Goal: Task Accomplishment & Management: Use online tool/utility

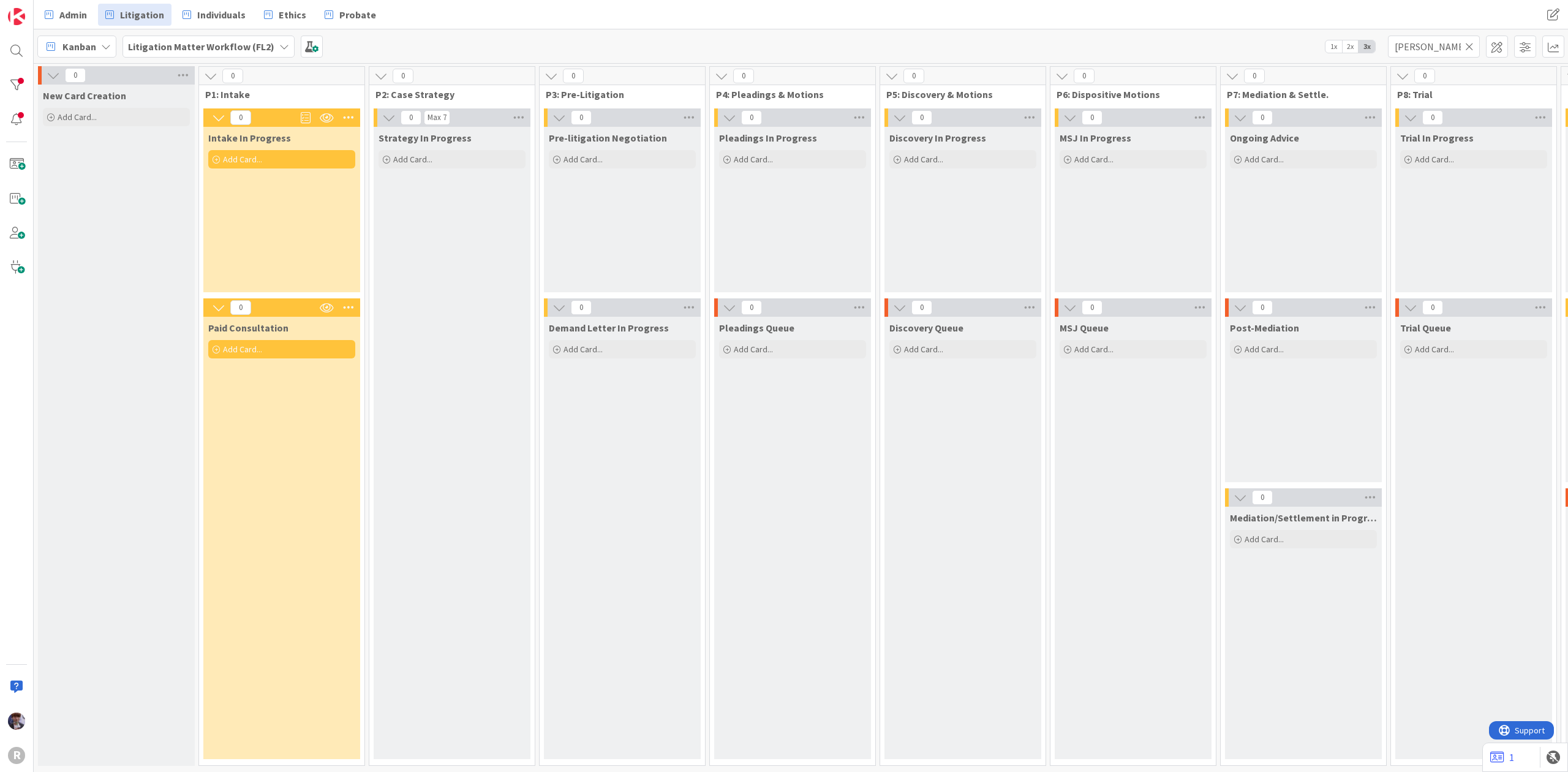
scroll to position [0, 756]
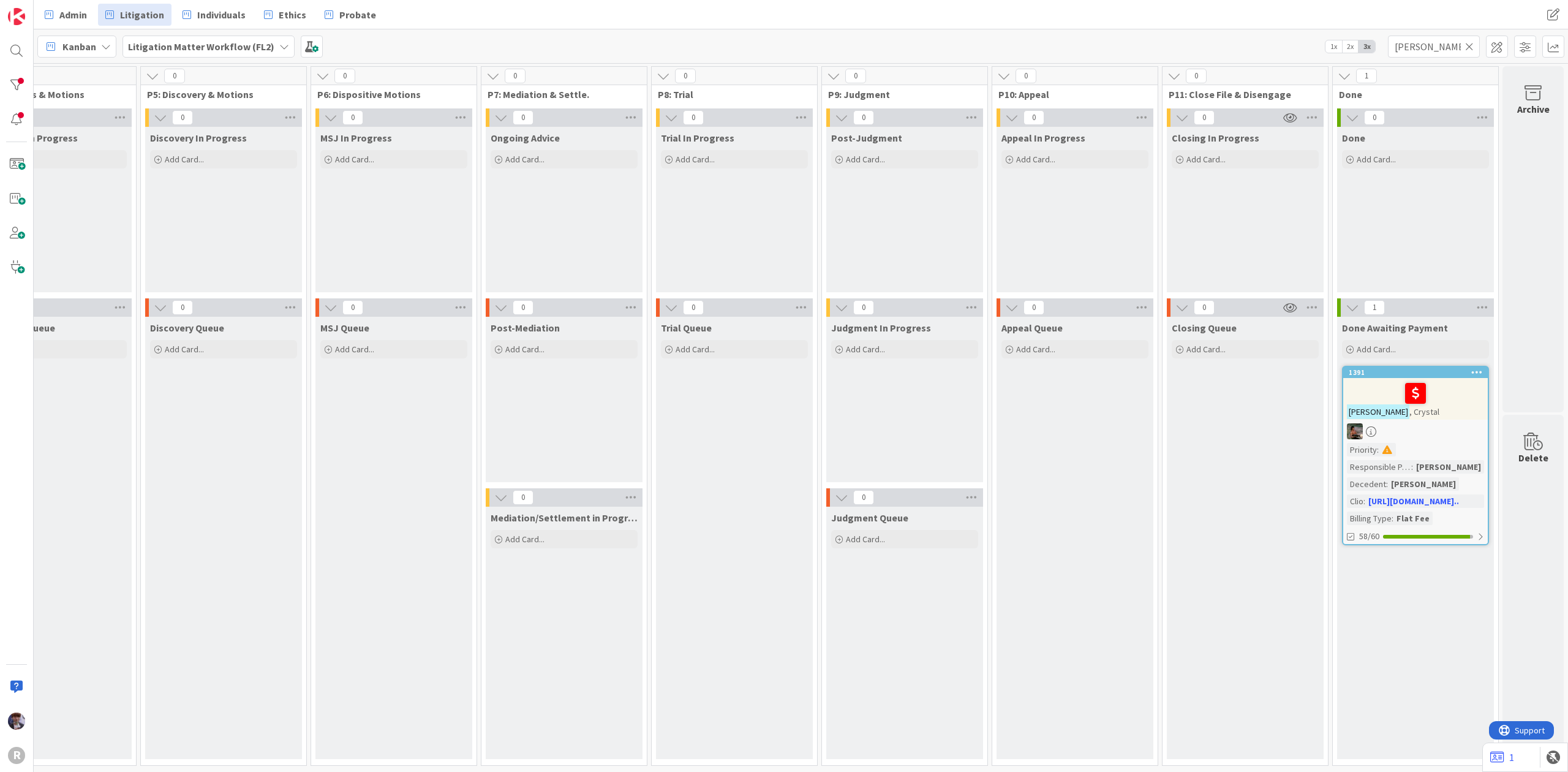
click at [185, 47] on b "Litigation Matter Workflow (FL2)" at bounding box center [201, 46] width 146 height 12
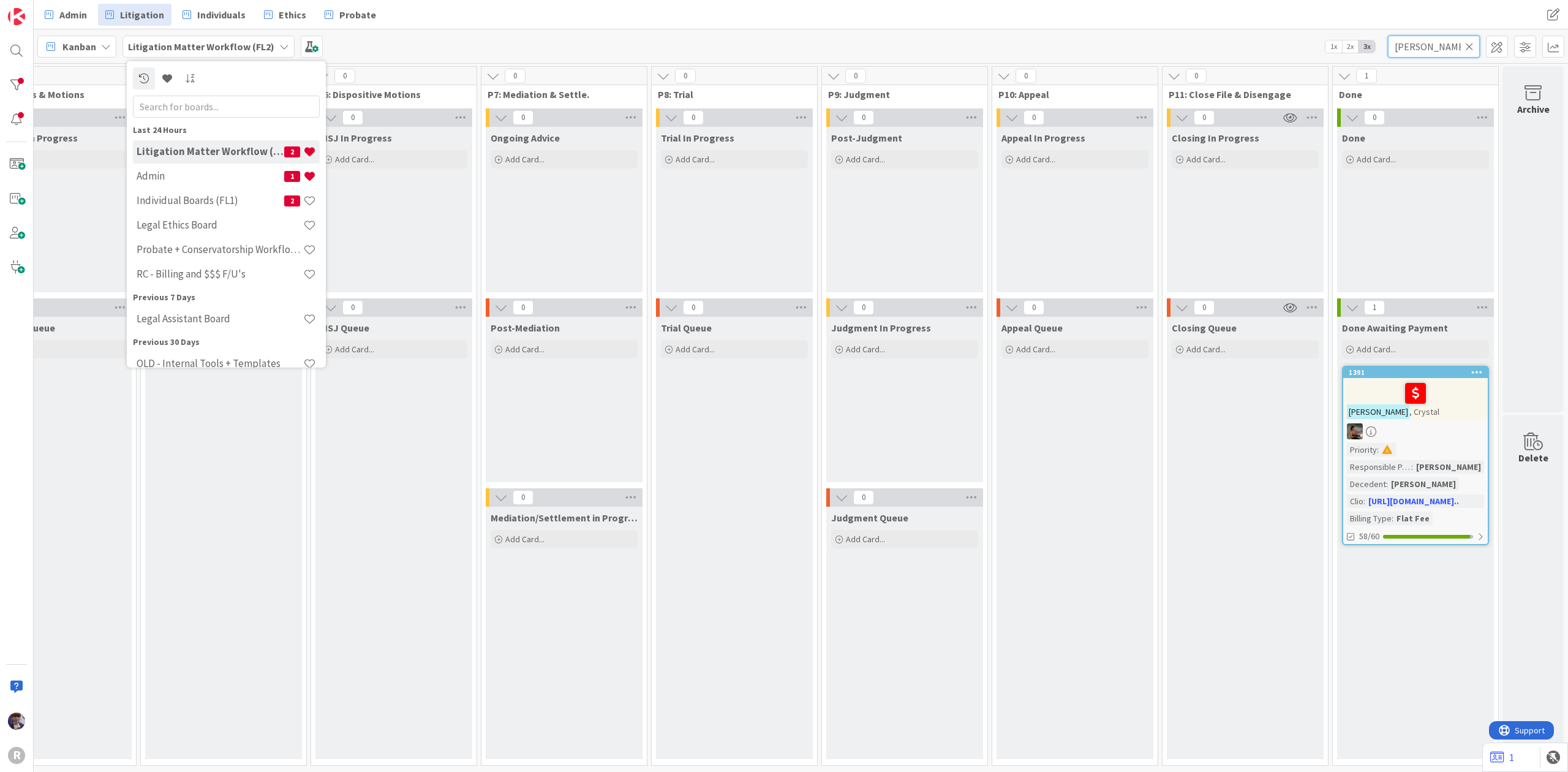
click at [1434, 39] on input "[PERSON_NAME]" at bounding box center [1434, 46] width 92 height 22
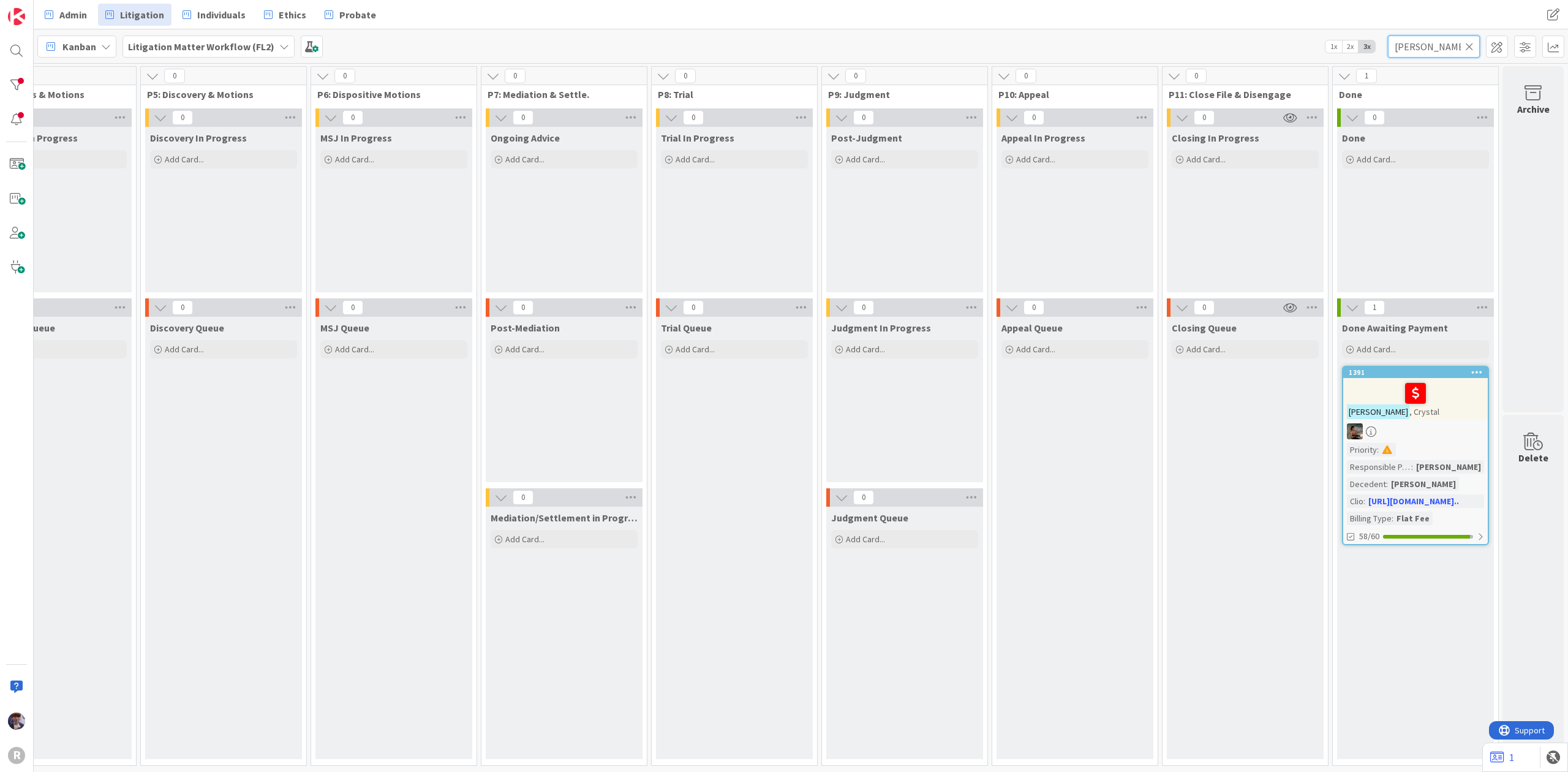
click at [1434, 39] on input "[PERSON_NAME]" at bounding box center [1434, 46] width 92 height 22
click at [1199, 11] on div "Admin Litigation Individuals Ethics Probate Admin Litigation Individuals Ethics…" at bounding box center [800, 15] width 1534 height 30
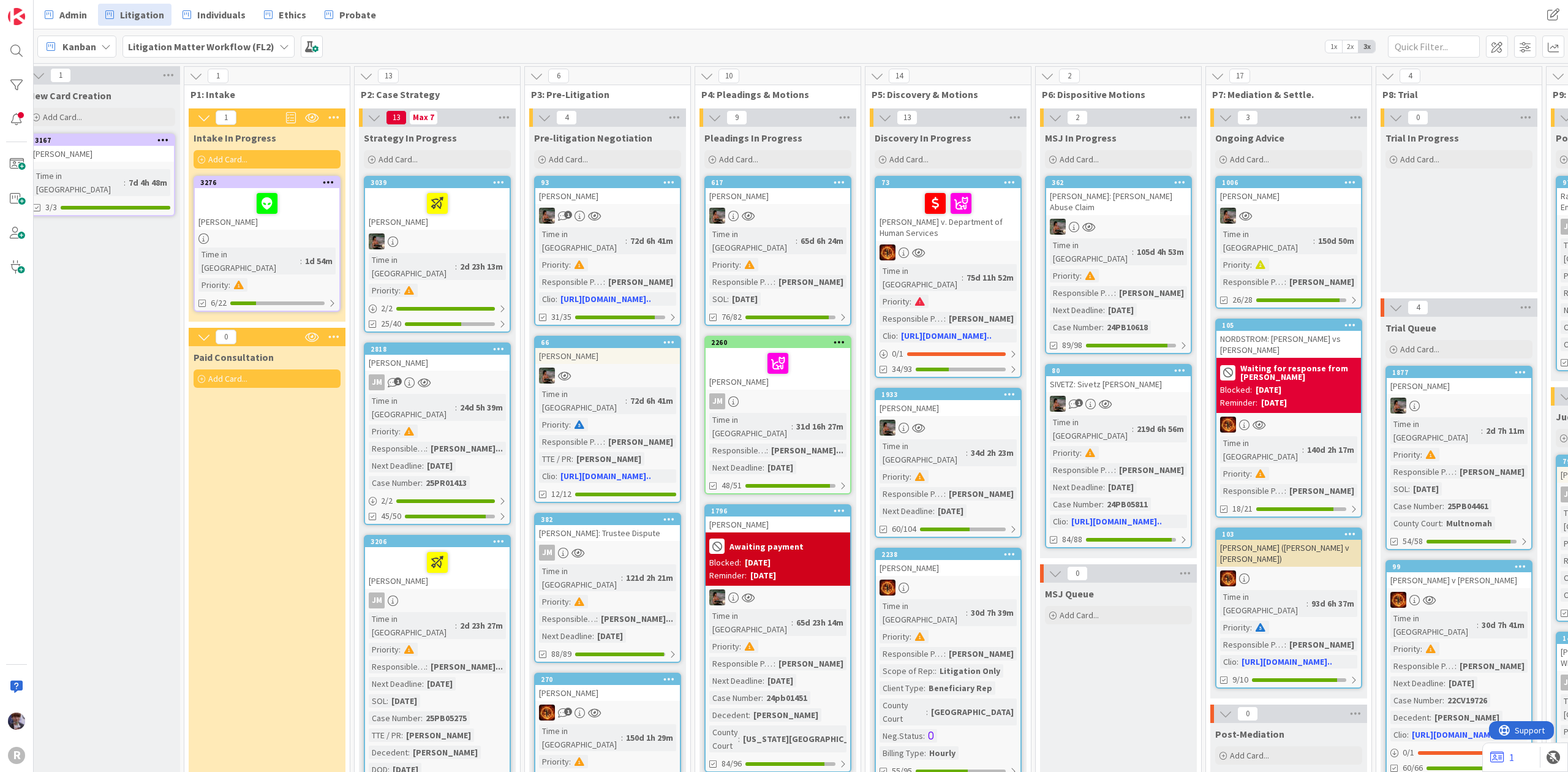
scroll to position [0, 7]
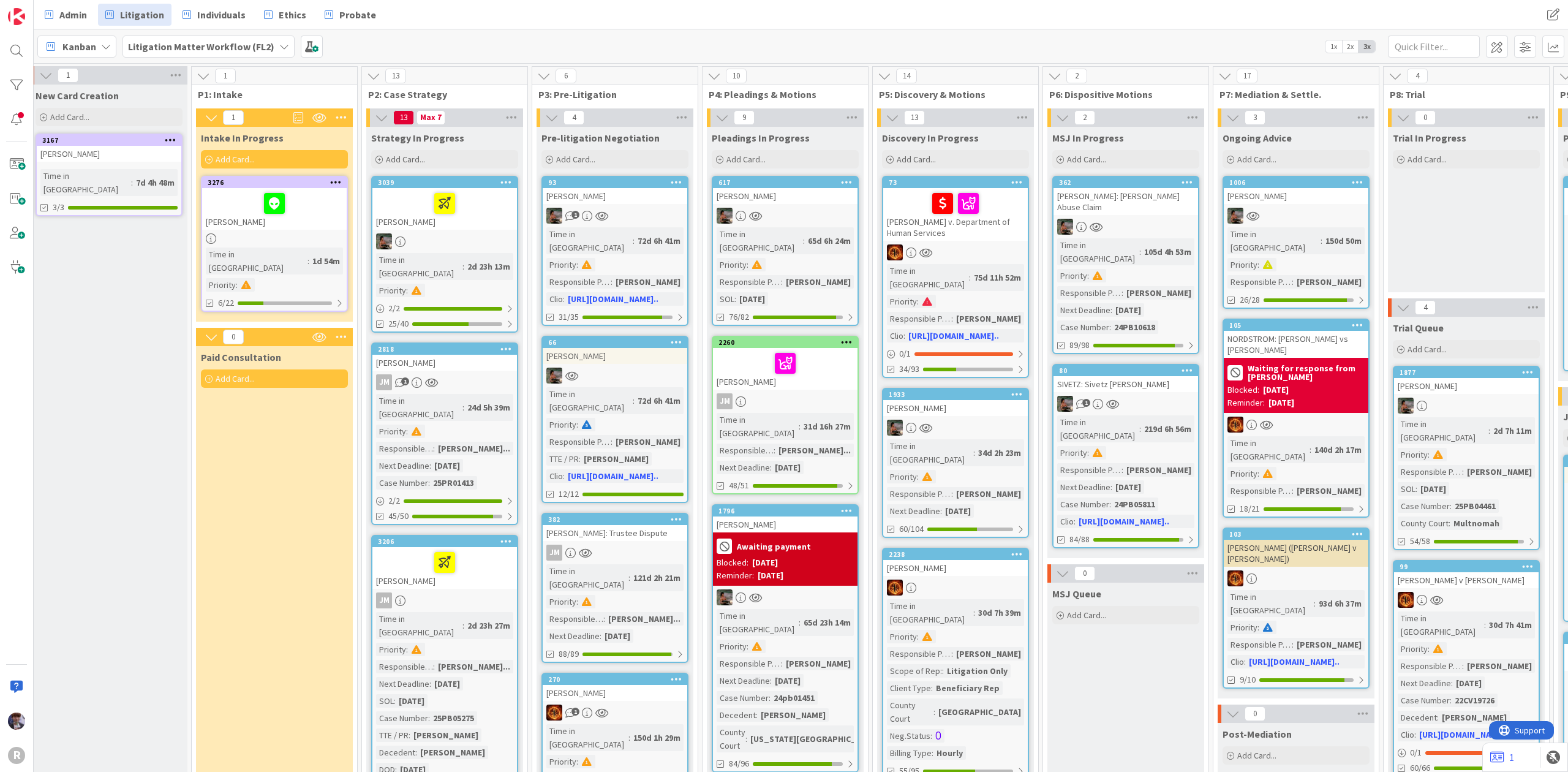
click at [292, 207] on div at bounding box center [274, 204] width 137 height 26
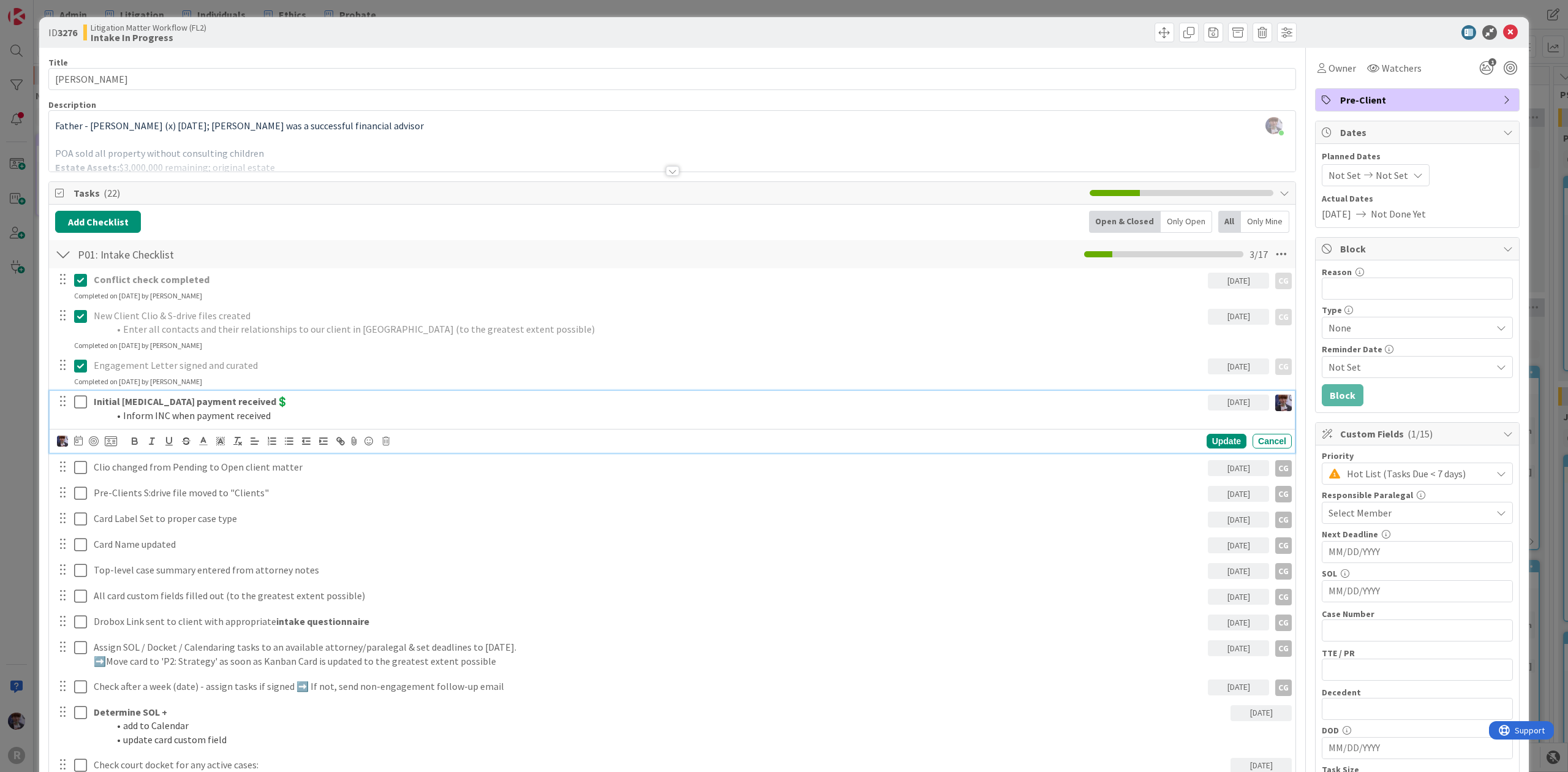
click at [126, 400] on strong "Initial [MEDICAL_DATA] payment received💲" at bounding box center [191, 401] width 195 height 12
click at [107, 439] on icon at bounding box center [111, 441] width 12 height 11
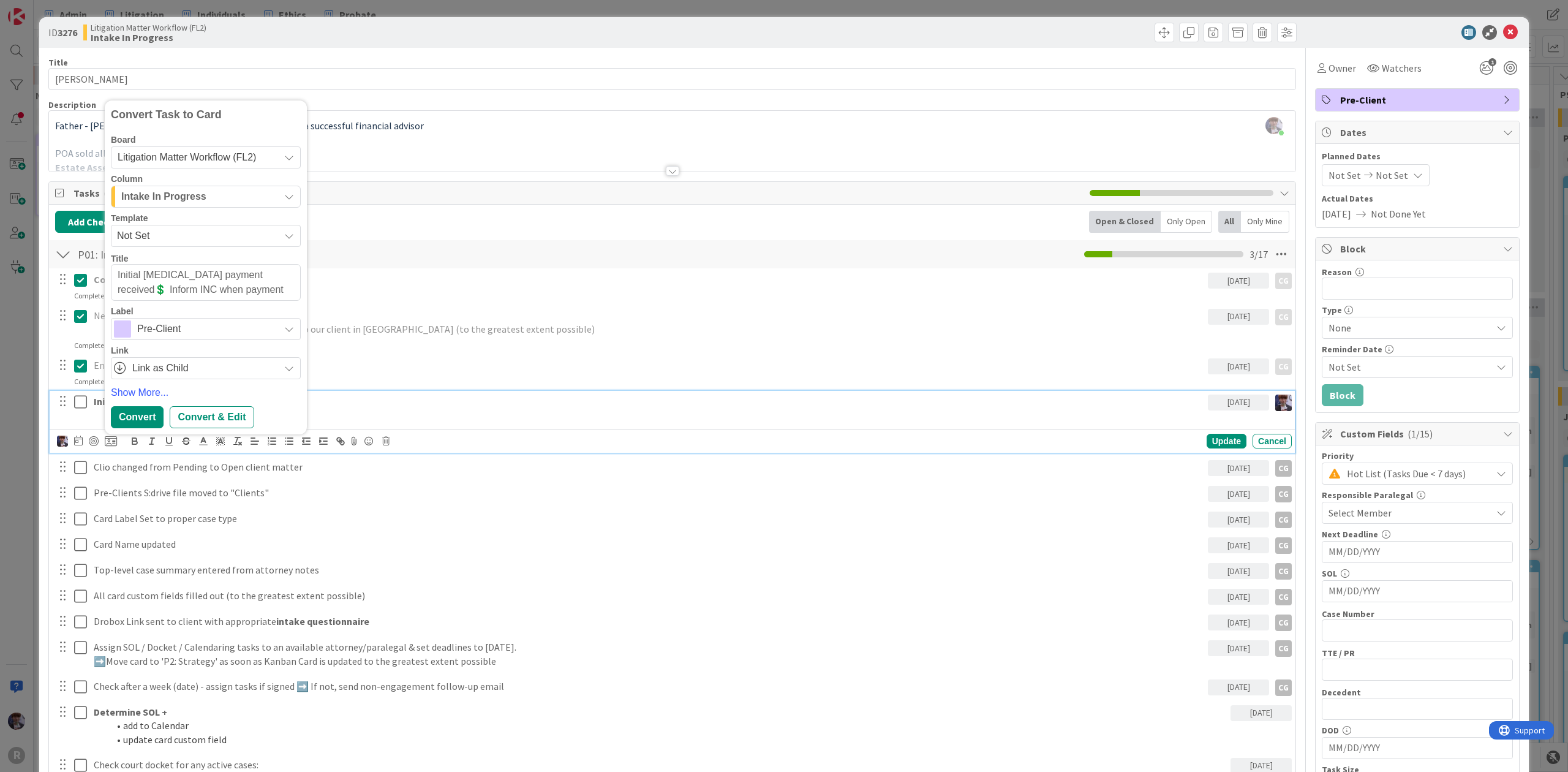
click at [167, 199] on span "Intake In Progress" at bounding box center [164, 197] width 85 height 16
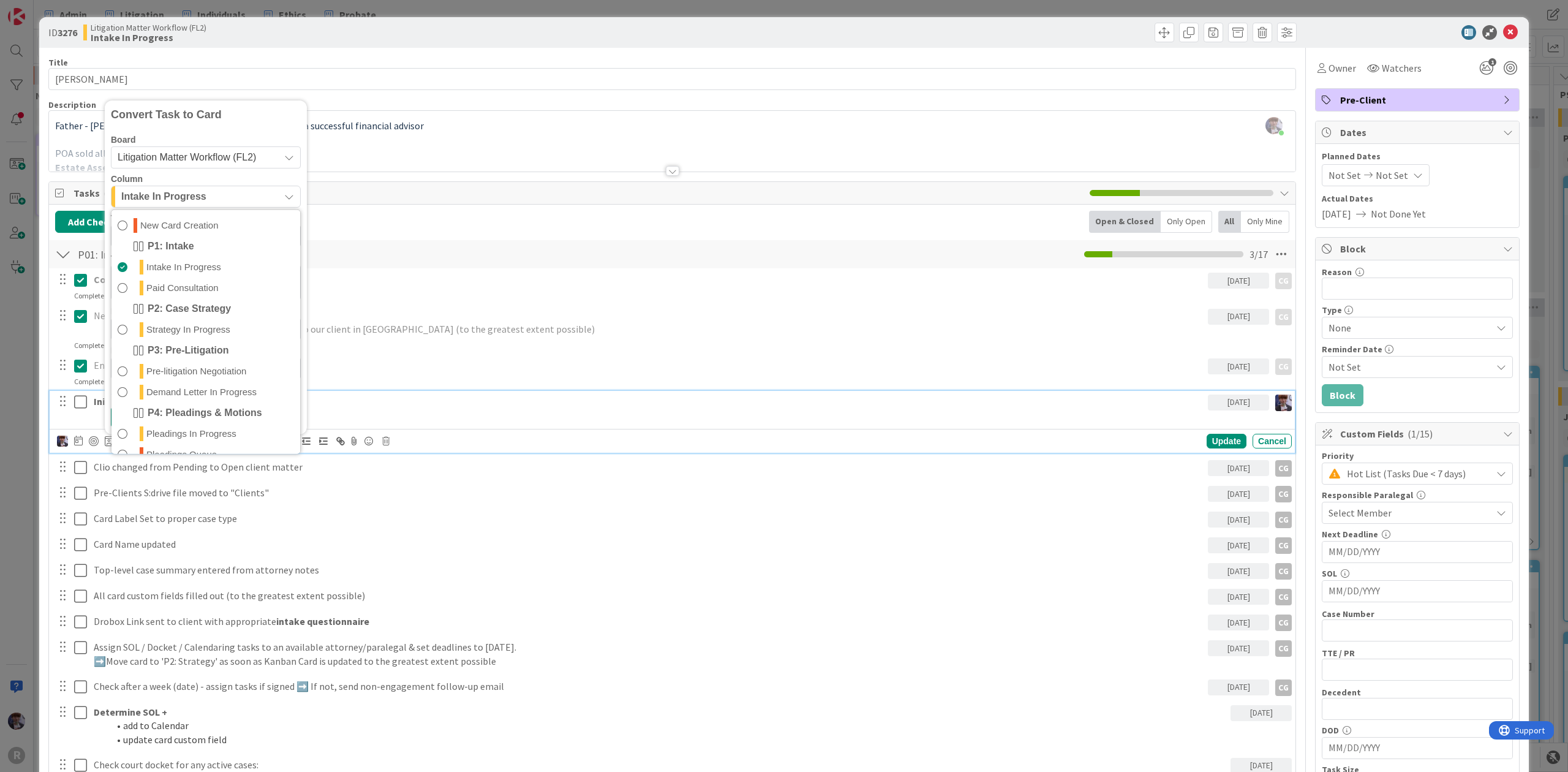
click at [199, 159] on span "Litigation Matter Workflow (FL2)" at bounding box center [187, 157] width 138 height 11
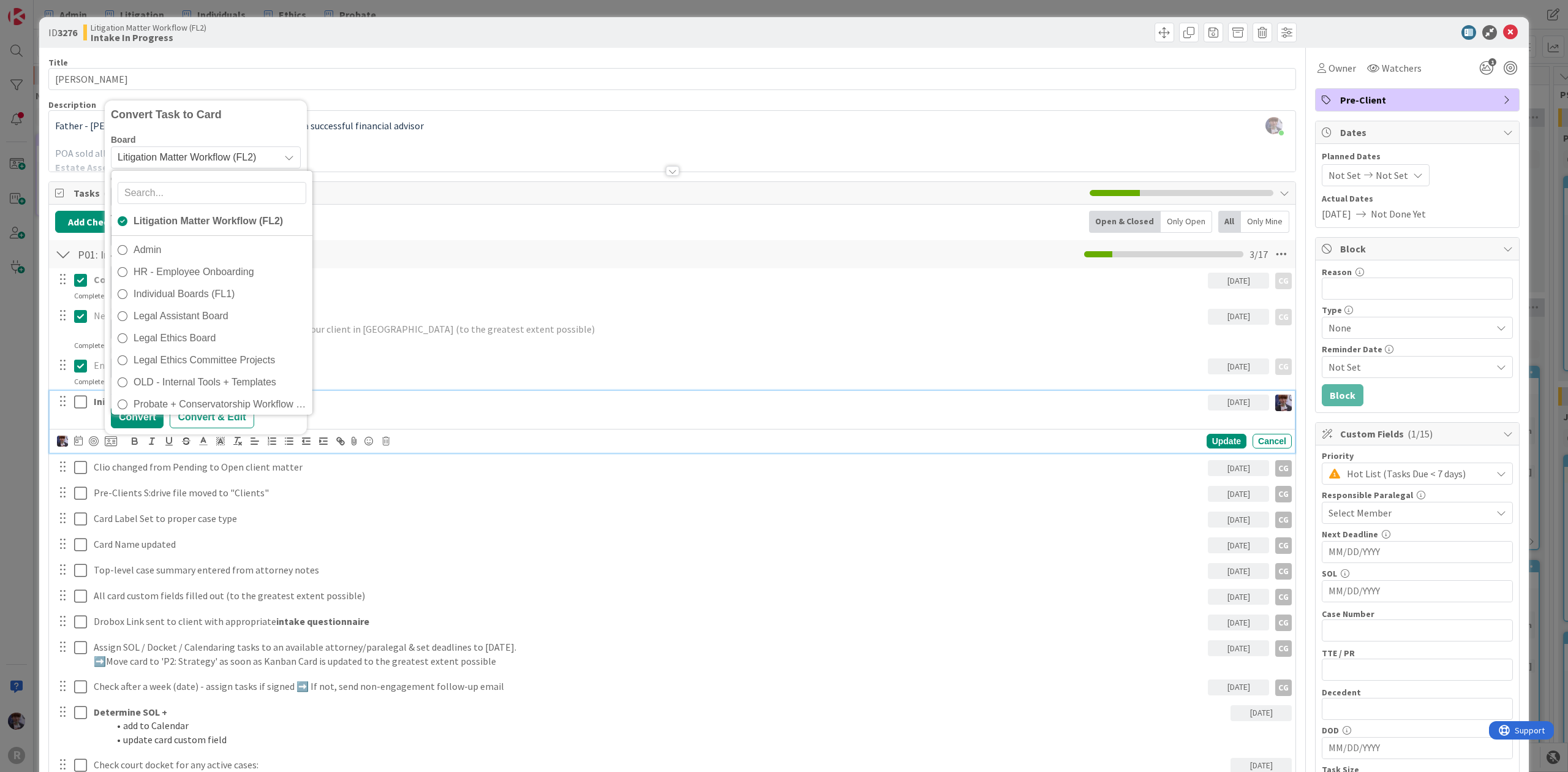
click at [199, 164] on span "Litigation Matter Workflow (FL2)" at bounding box center [195, 158] width 156 height 17
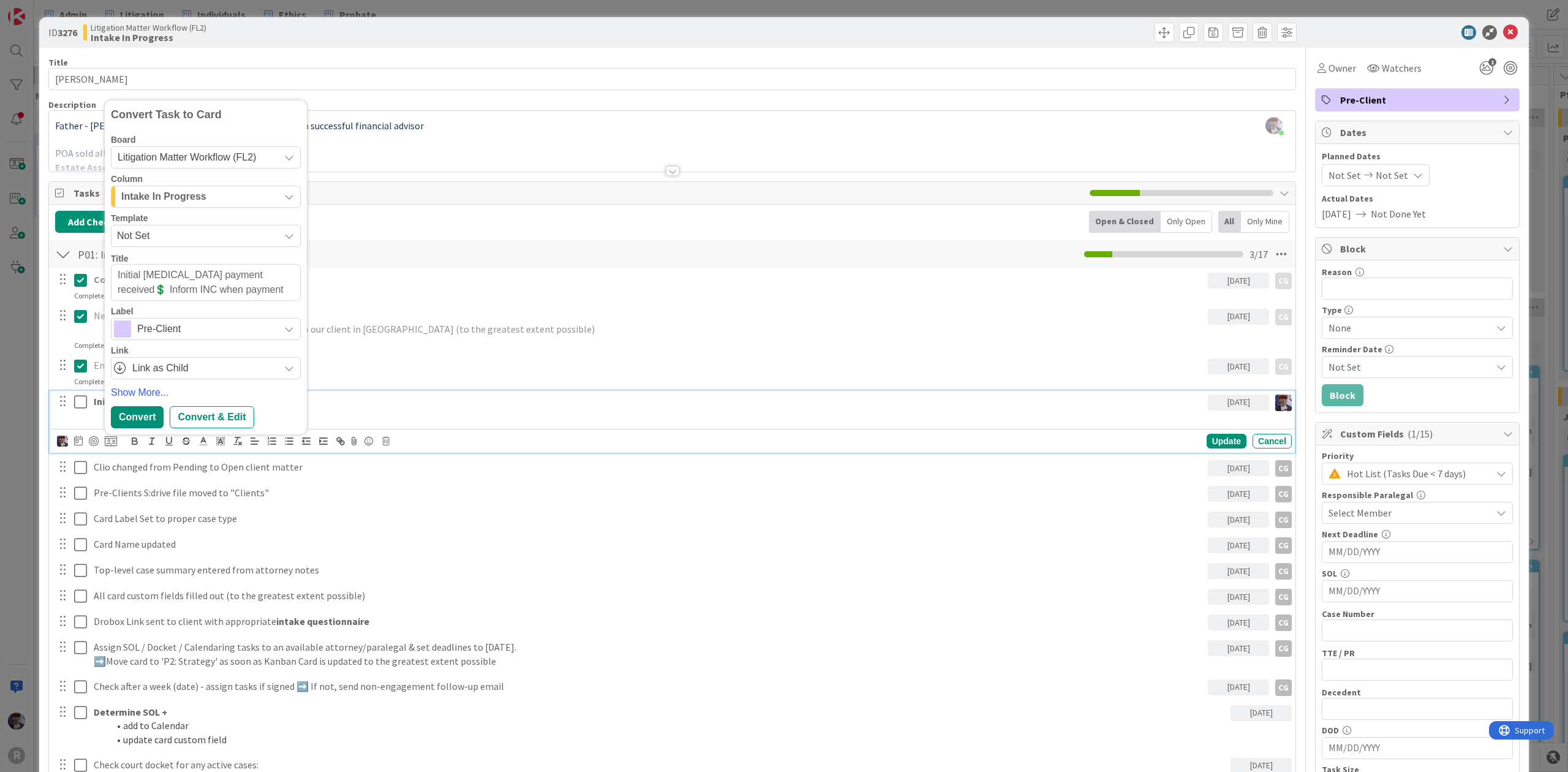
click at [177, 336] on span "Pre-Client" at bounding box center [205, 329] width 136 height 17
drag, startPoint x: 177, startPoint y: 333, endPoint x: 177, endPoint y: 315, distance: 18.0
click at [177, 332] on span "Pre-Client" at bounding box center [205, 329] width 136 height 17
click at [191, 161] on span "Litigation Matter Workflow (FL2)" at bounding box center [187, 157] width 138 height 11
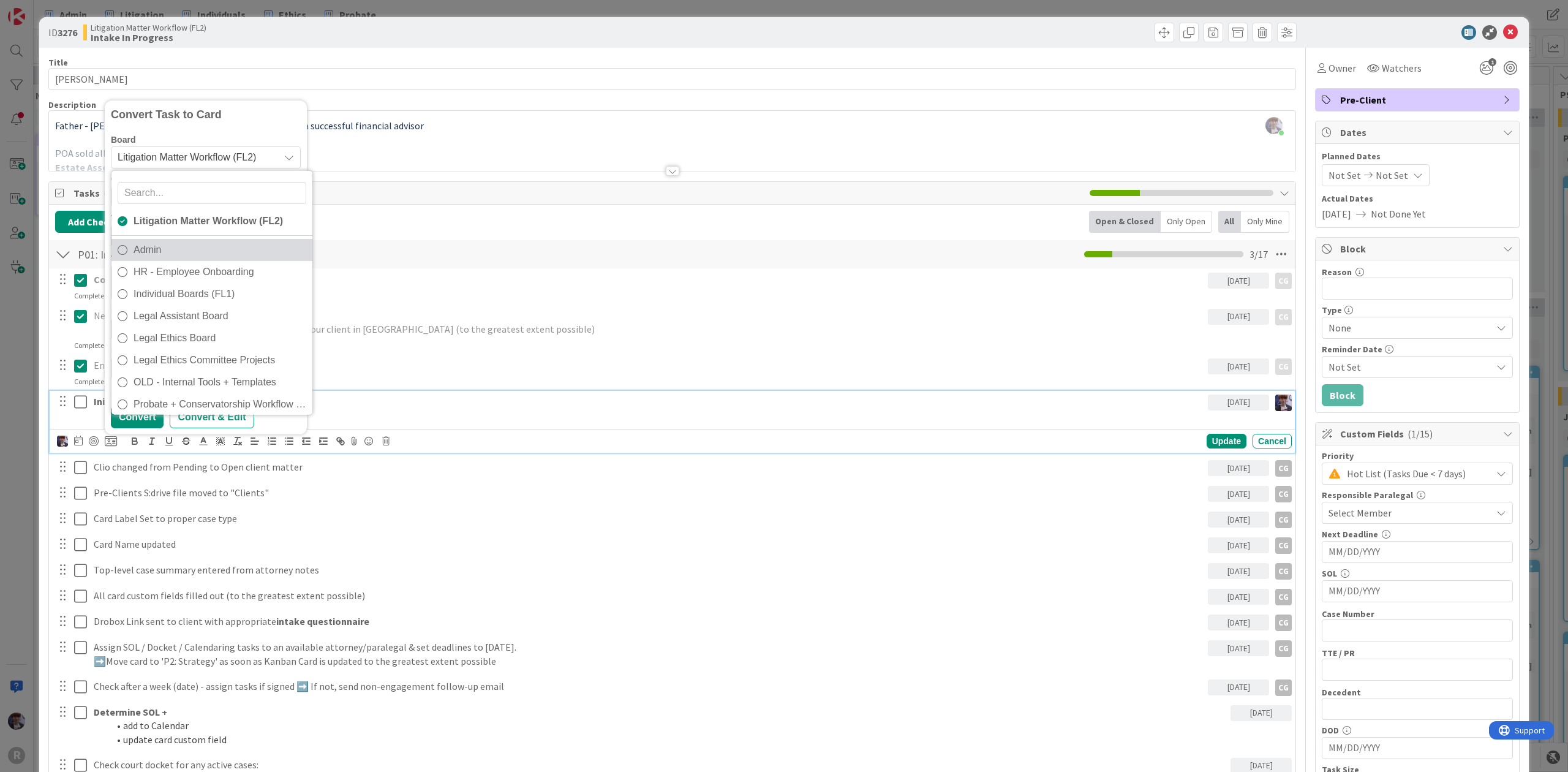
click at [162, 253] on span "Admin" at bounding box center [220, 249] width 173 height 18
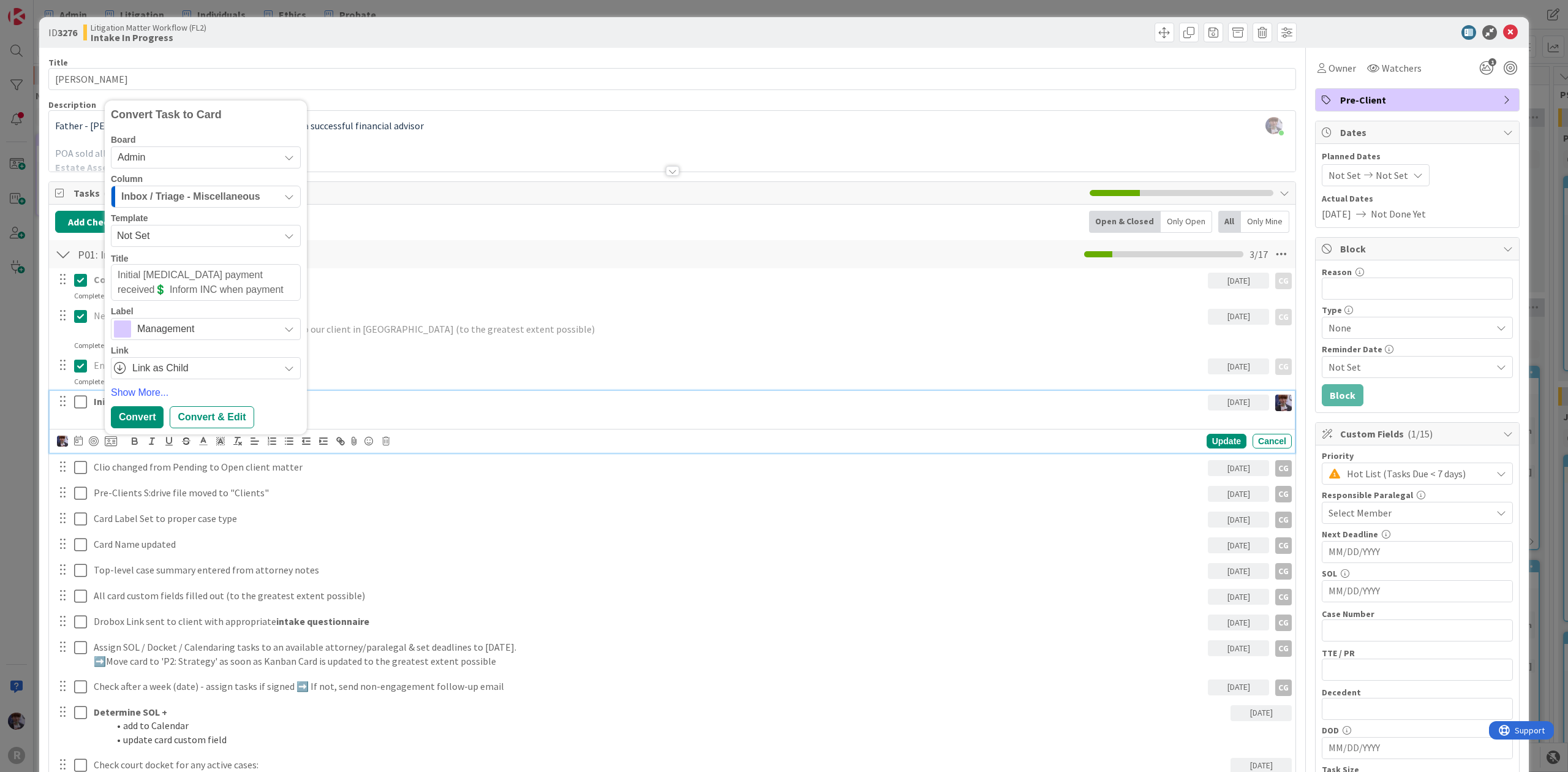
click at [154, 329] on span "Management" at bounding box center [205, 329] width 136 height 17
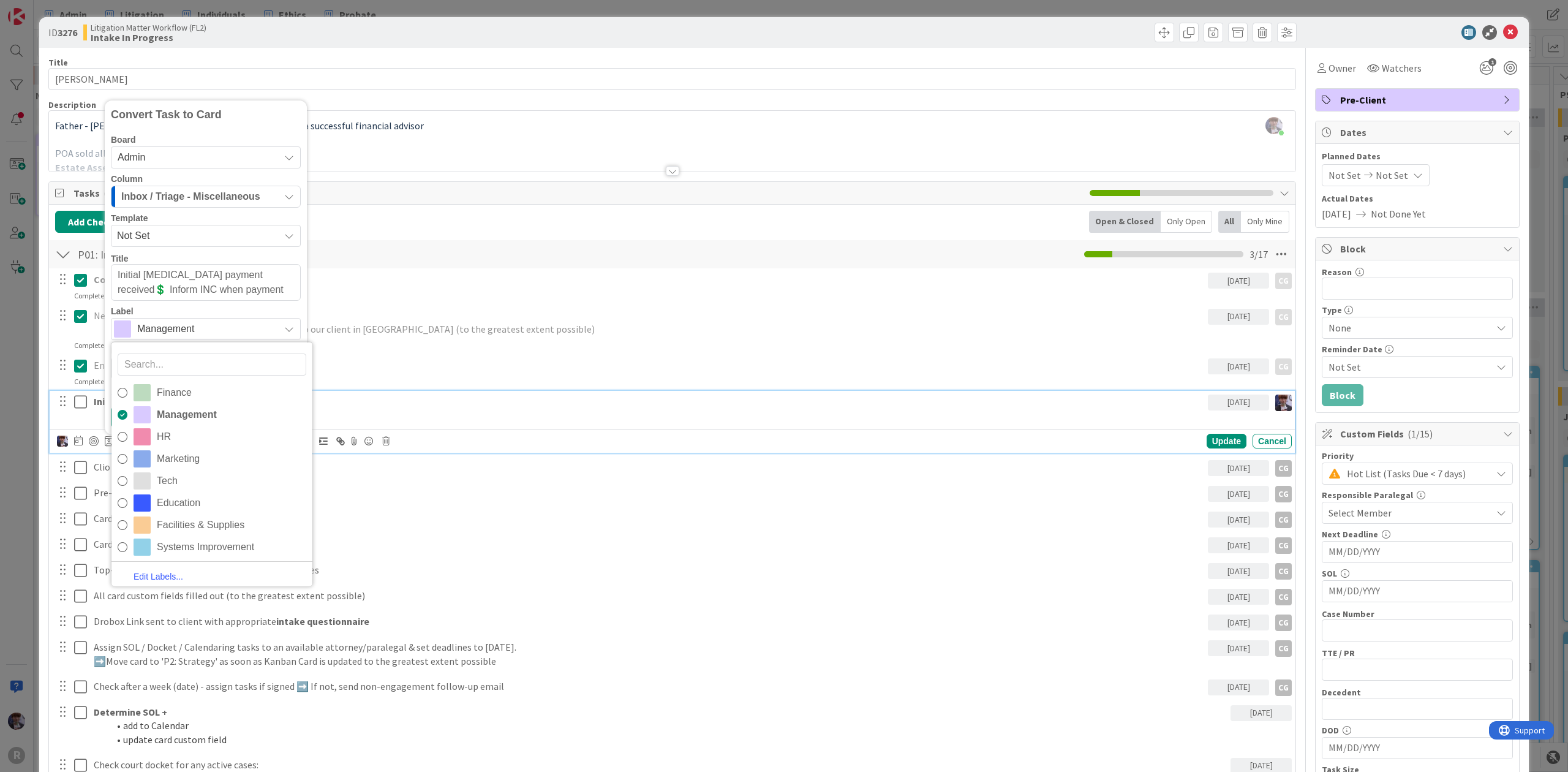
click at [172, 381] on div "Finance Management HR Marketing Tech Education Facilities & Supplies Systems Im…" at bounding box center [212, 464] width 202 height 245
click at [168, 394] on span "Finance" at bounding box center [232, 392] width 150 height 18
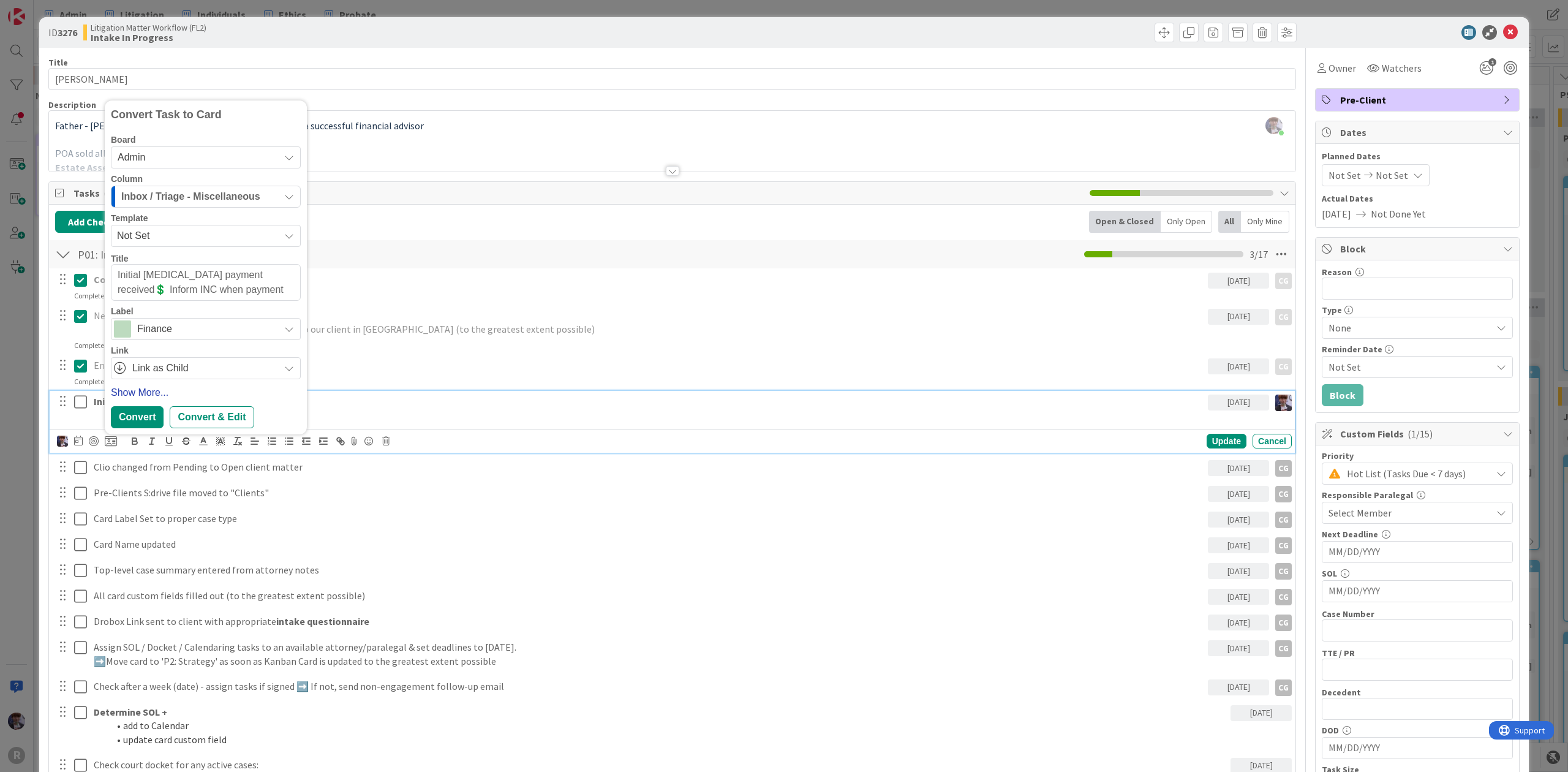
click at [141, 400] on link "Show More..." at bounding box center [205, 393] width 190 height 15
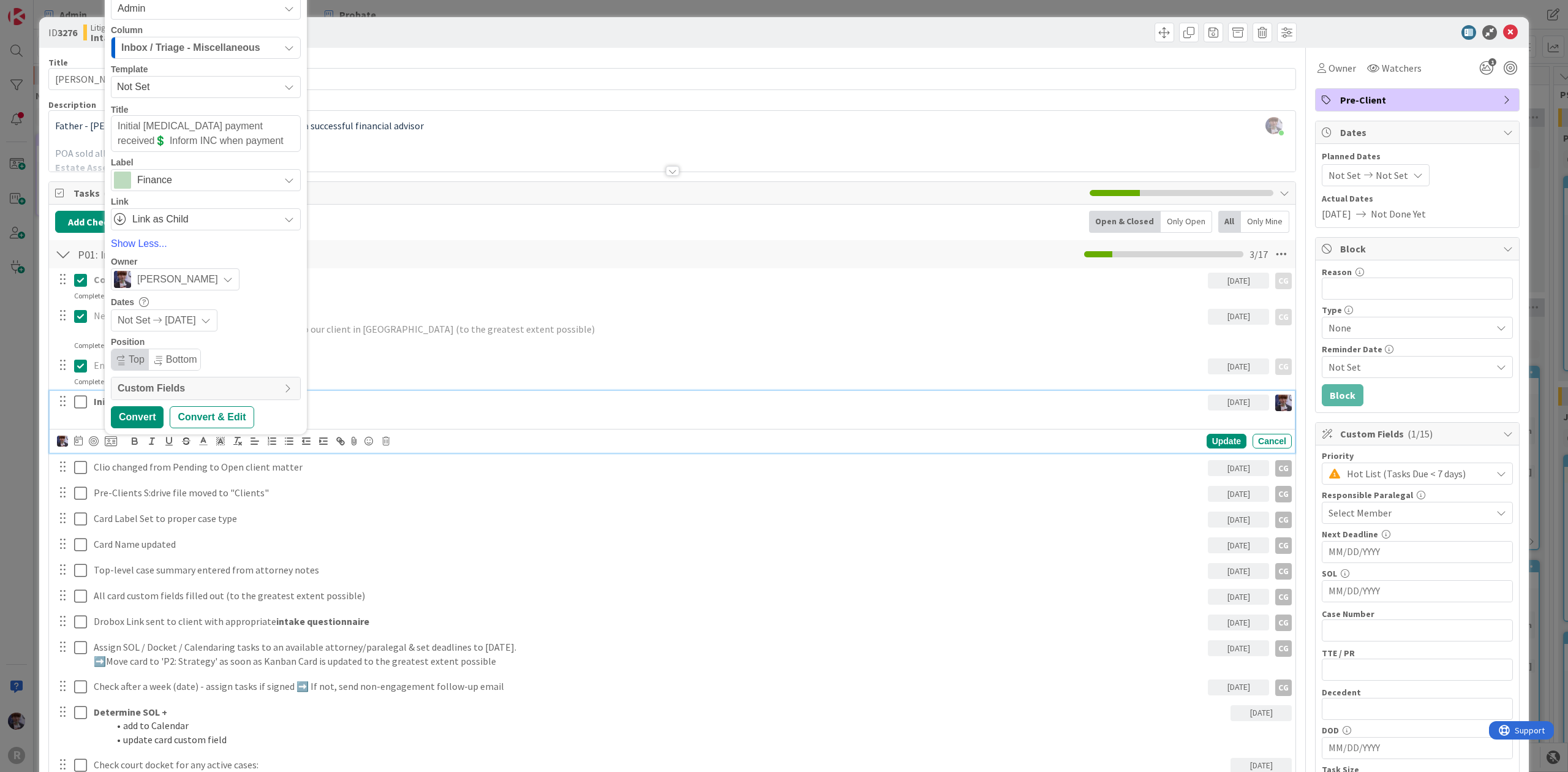
click at [226, 60] on div "Board Admin Litigation Matter Workflow (FL2) Admin HR - Employee Onboarding Ind…" at bounding box center [205, 109] width 190 height 245
click at [232, 52] on span "Inbox / Triage - Miscellaneous" at bounding box center [191, 48] width 139 height 16
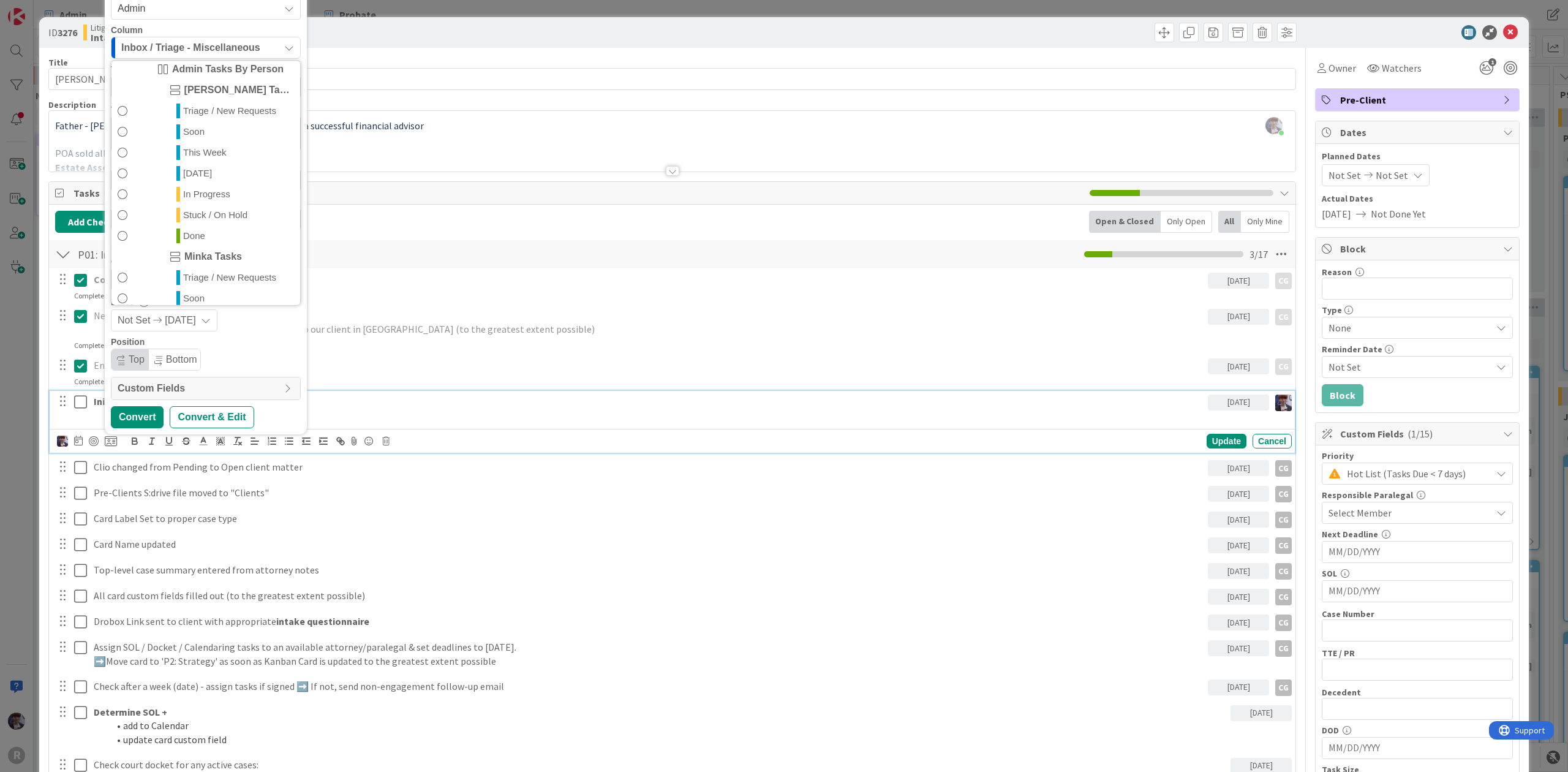
scroll to position [287, 0]
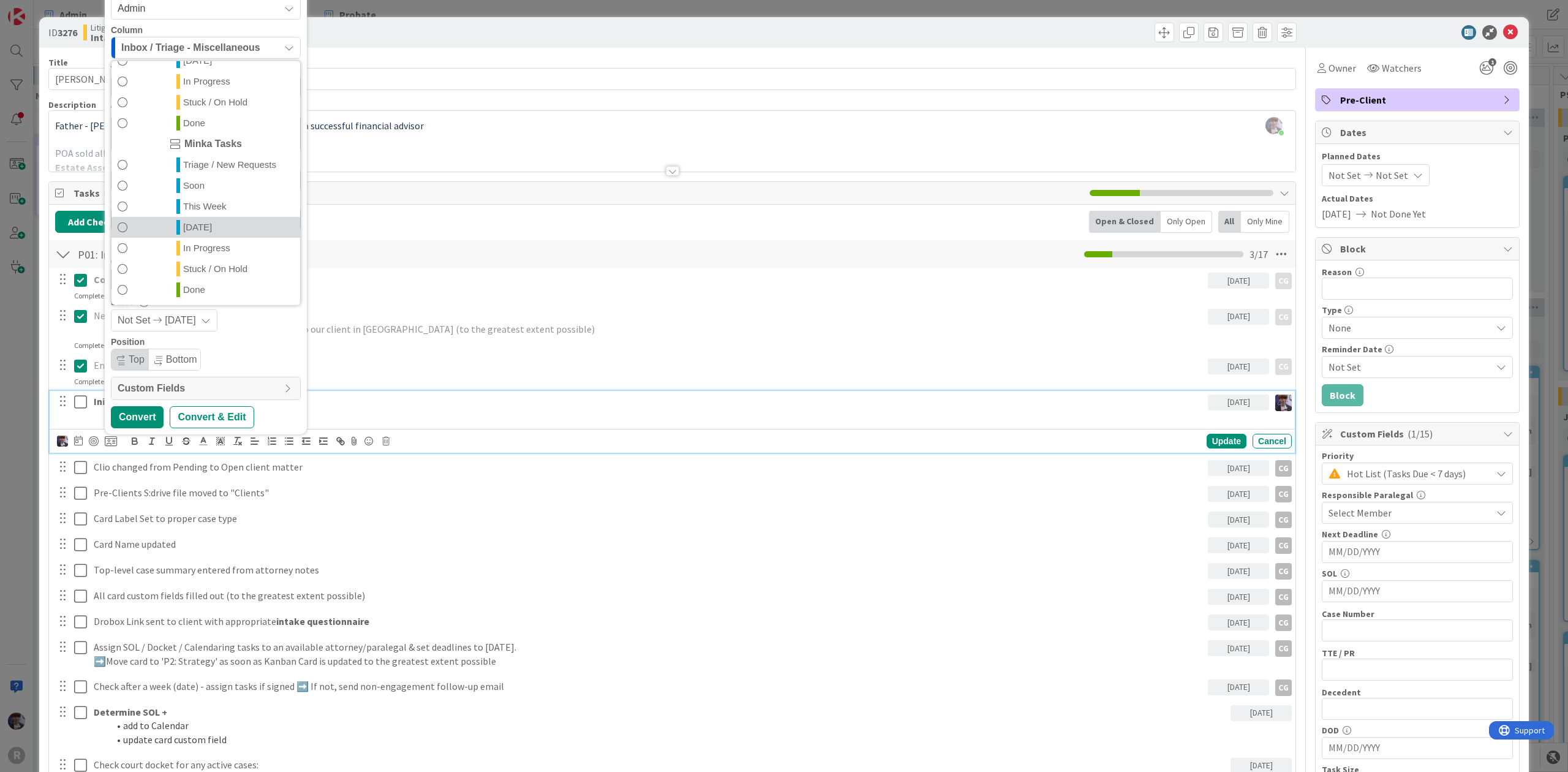
click at [212, 228] on link "[DATE]" at bounding box center [205, 226] width 189 height 21
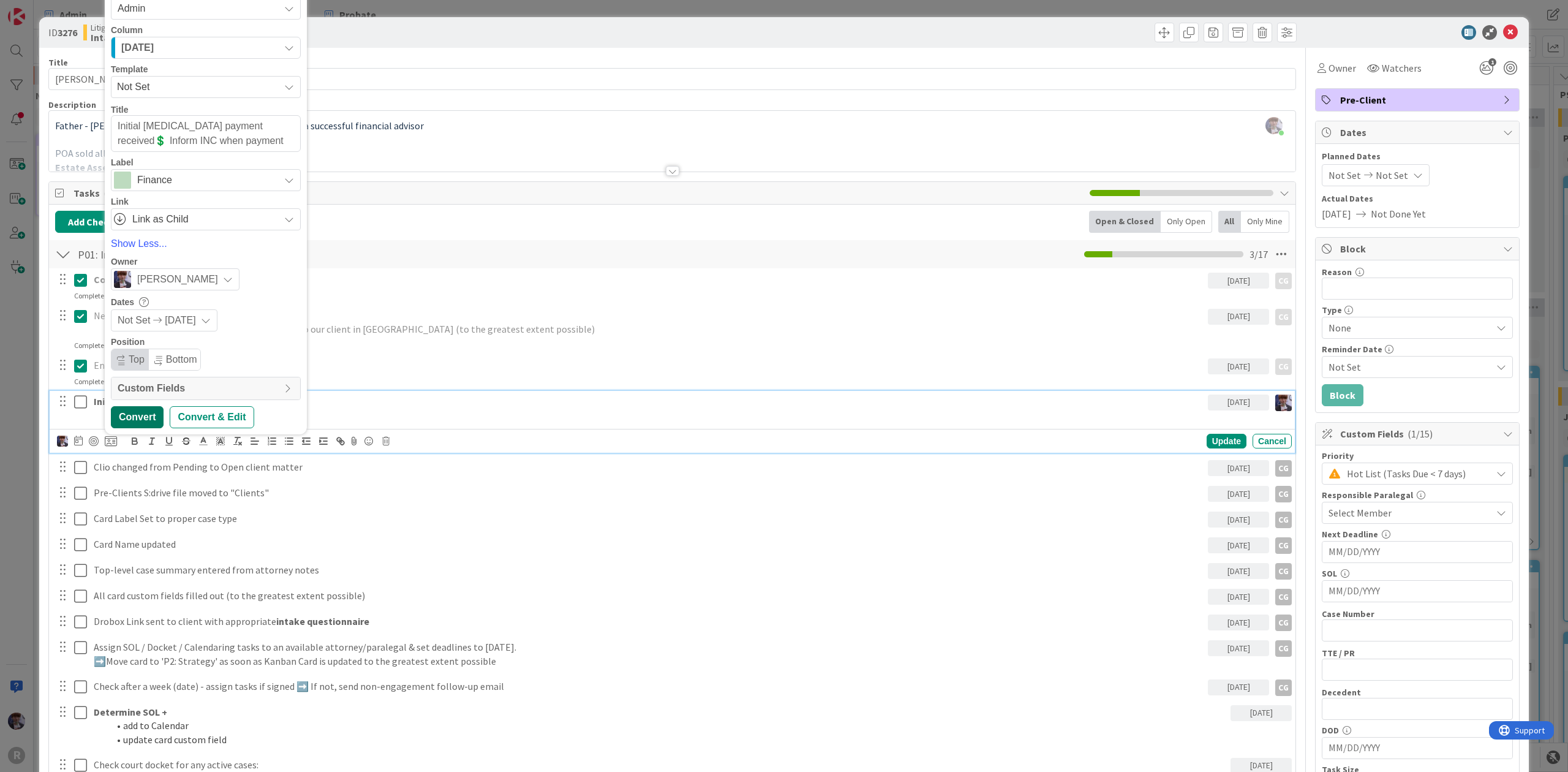
click at [145, 418] on div "Convert" at bounding box center [137, 417] width 52 height 22
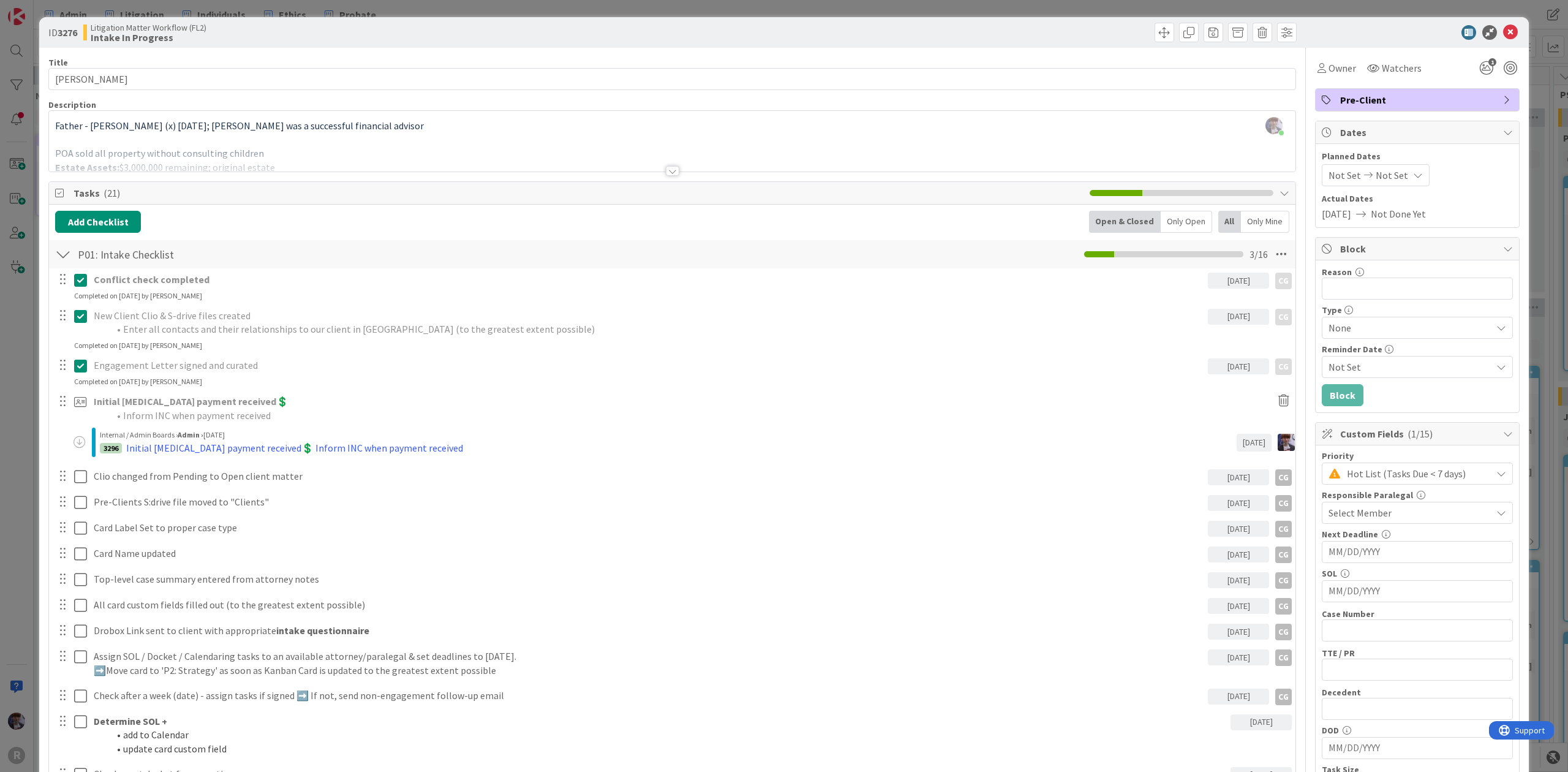
type textarea "x"
click at [1542, 94] on div "ID 3276 Litigation Matter Workflow (FL2) Intake In Progress Title 14 / 128 [PER…" at bounding box center [784, 386] width 1568 height 772
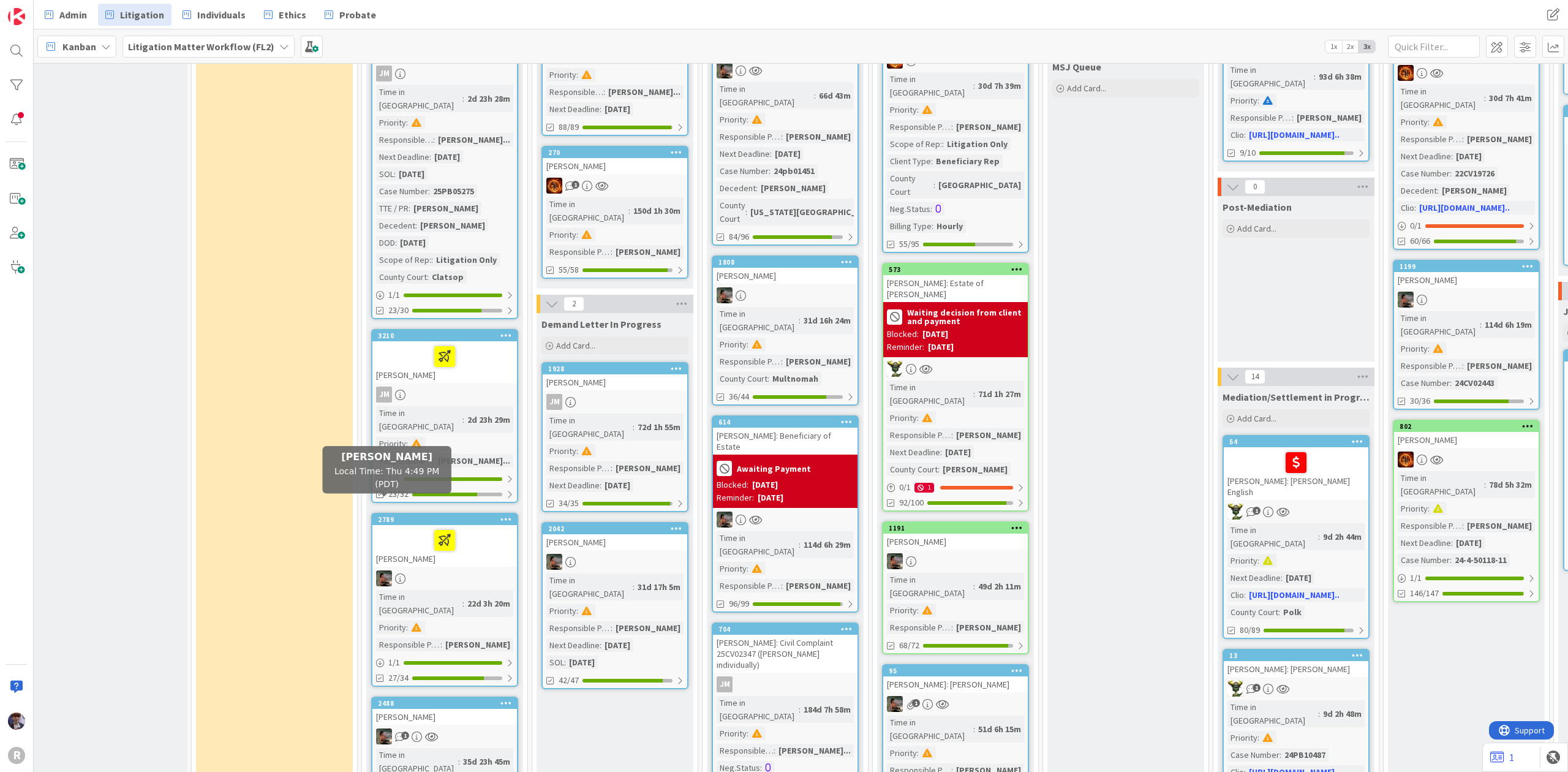
scroll to position [0, 7]
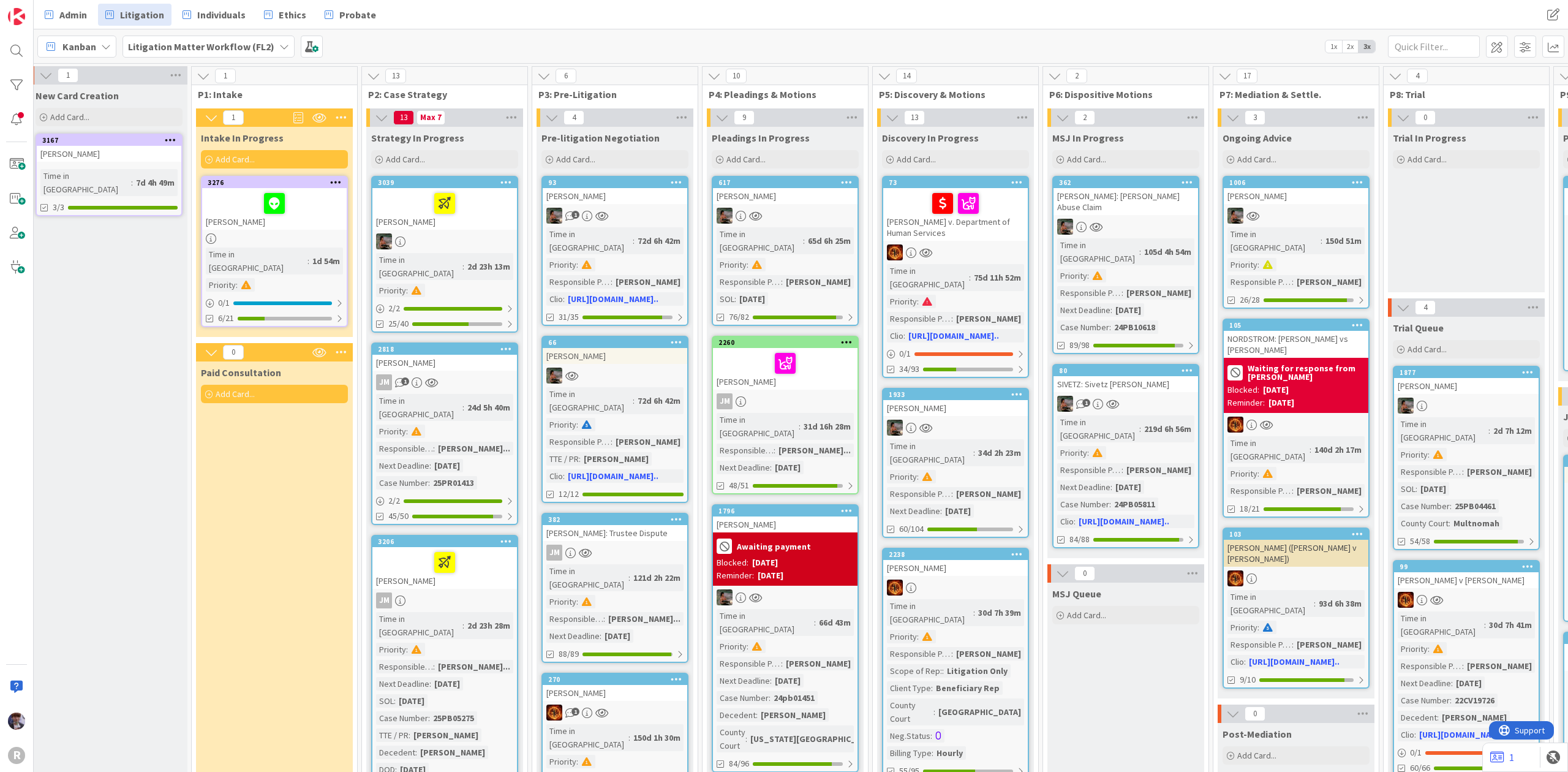
click at [69, 3] on div "Admin Litigation Individuals Ethics Probate Admin Litigation Individuals Ethics…" at bounding box center [800, 15] width 1534 height 30
click at [69, 13] on span "Admin" at bounding box center [73, 15] width 28 height 15
